Goal: Task Accomplishment & Management: Manage account settings

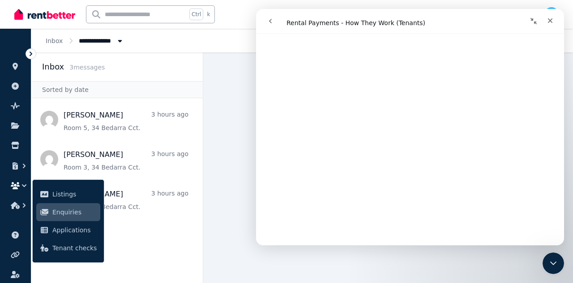
scroll to position [2365, 0]
click at [92, 41] on span "All Properties" at bounding box center [106, 40] width 54 height 9
type input "**********"
click at [51, 41] on link "Inbox" at bounding box center [54, 40] width 17 height 7
click at [548, 19] on icon "Close" at bounding box center [550, 20] width 7 height 7
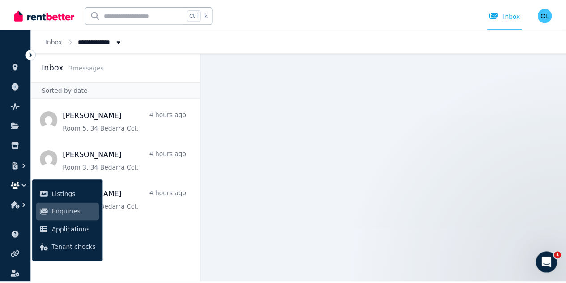
scroll to position [0, 0]
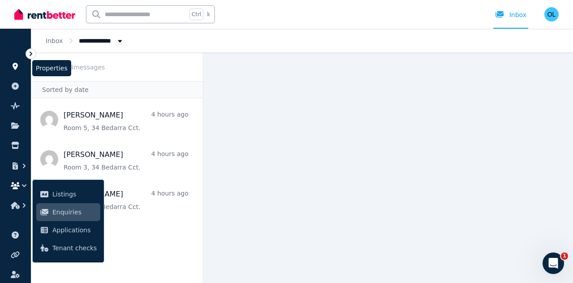
click at [16, 65] on icon at bounding box center [15, 66] width 5 height 7
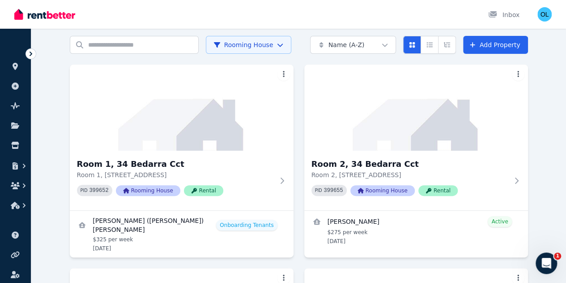
scroll to position [45, 0]
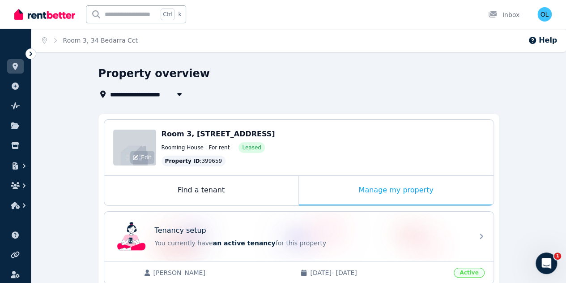
click at [144, 158] on span "Edit" at bounding box center [146, 157] width 10 height 7
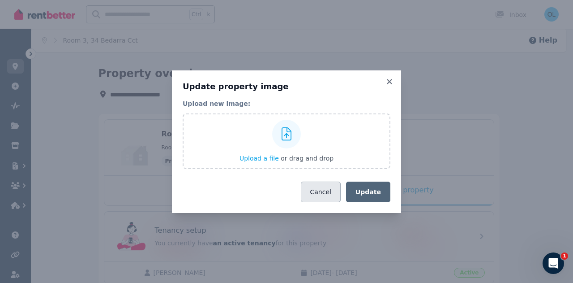
click at [329, 192] on button "Cancel" at bounding box center [321, 191] width 40 height 21
